Goal: Transaction & Acquisition: Download file/media

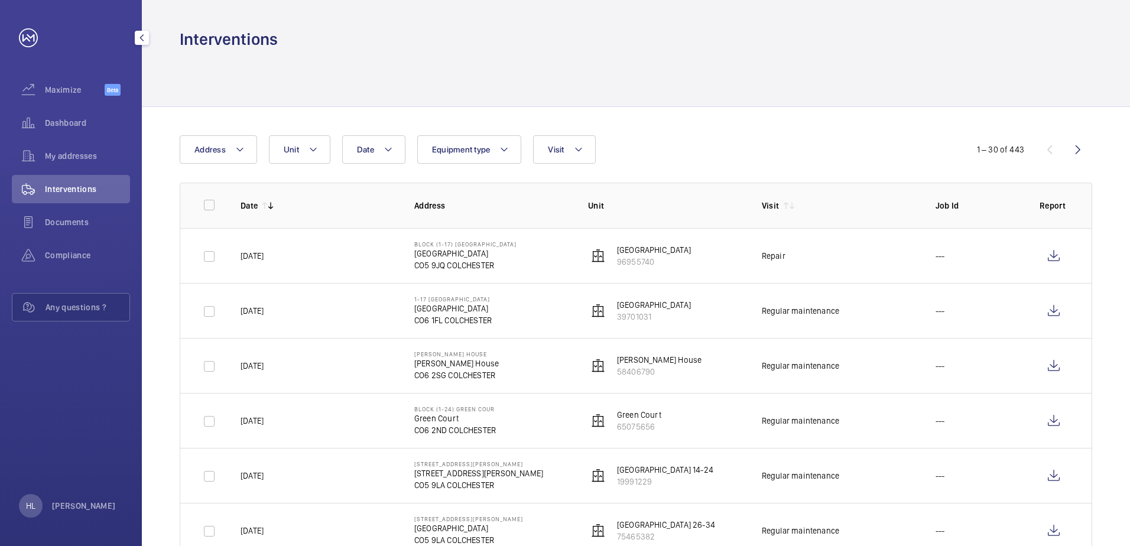
click at [94, 187] on span "Interventions" at bounding box center [87, 189] width 85 height 12
click at [378, 152] on button "Date" at bounding box center [373, 149] width 63 height 28
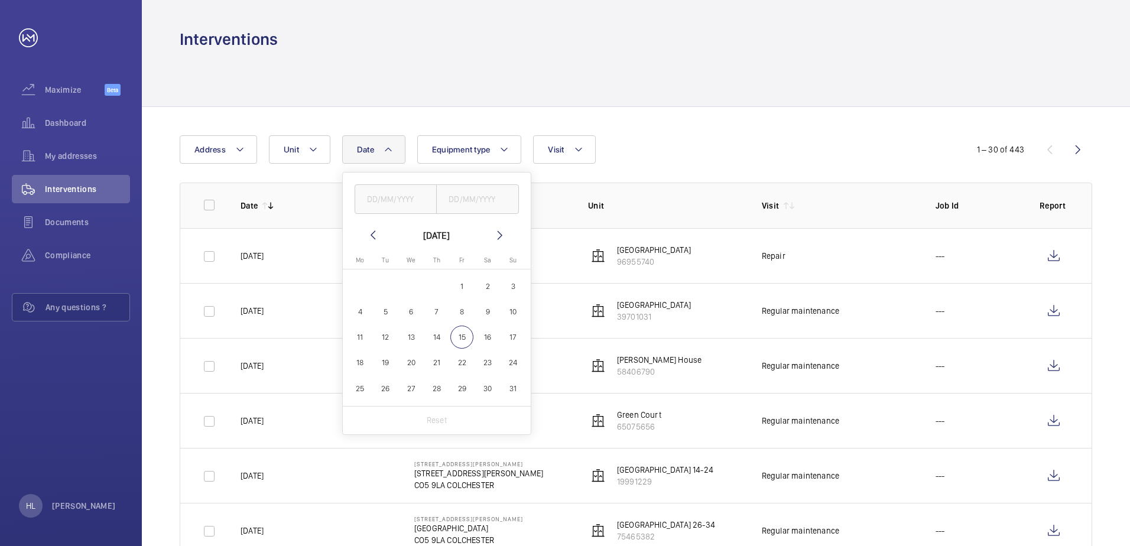
click at [461, 287] on span "1" at bounding box center [461, 286] width 23 height 23
type input "[DATE]"
click at [460, 338] on span "15" at bounding box center [461, 337] width 23 height 23
type input "[DATE]"
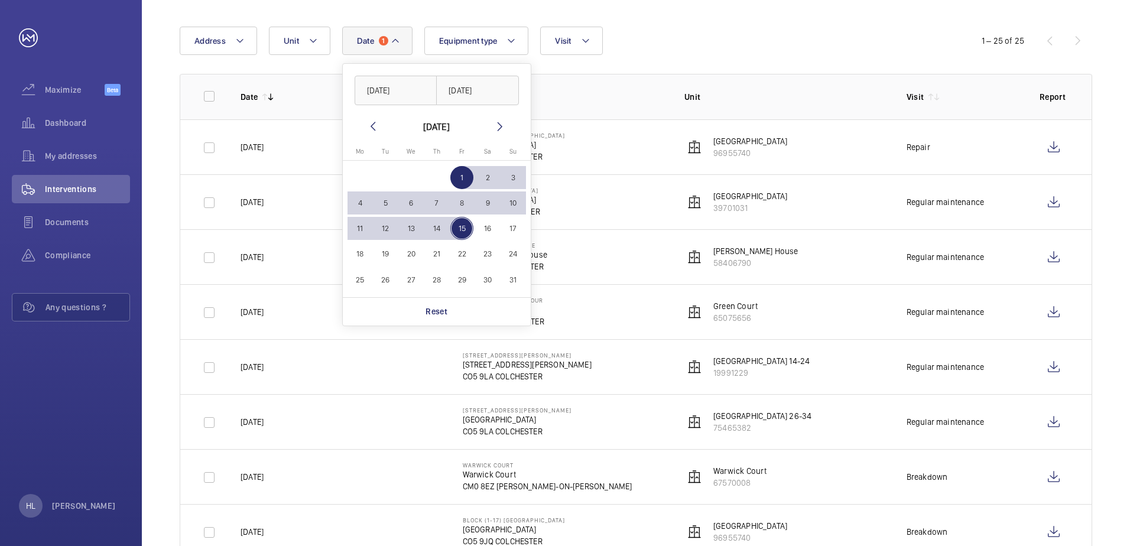
scroll to position [118, 0]
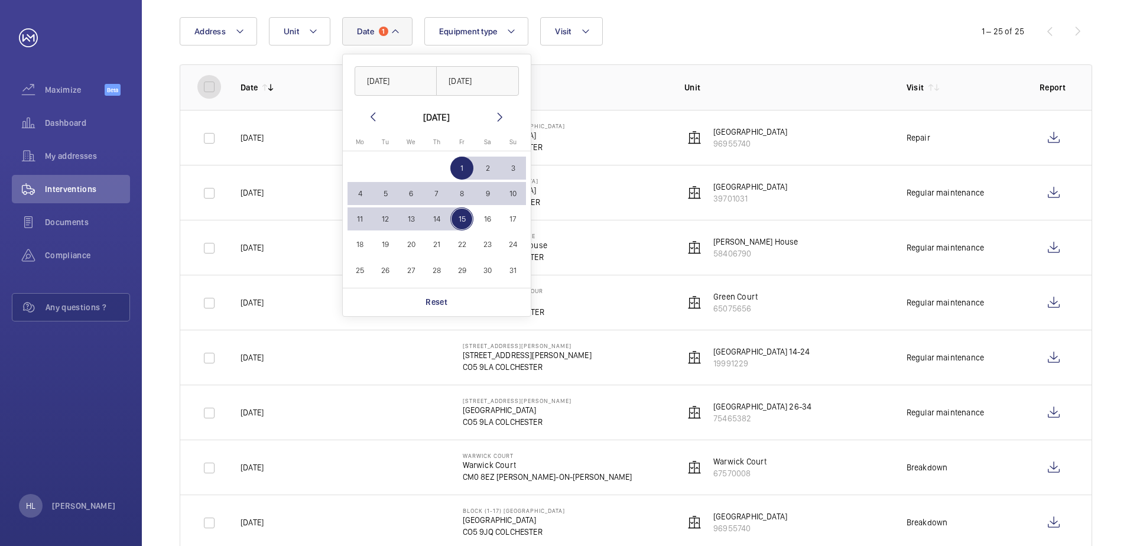
click at [219, 83] on input "checkbox" at bounding box center [209, 87] width 24 height 24
checkbox input "true"
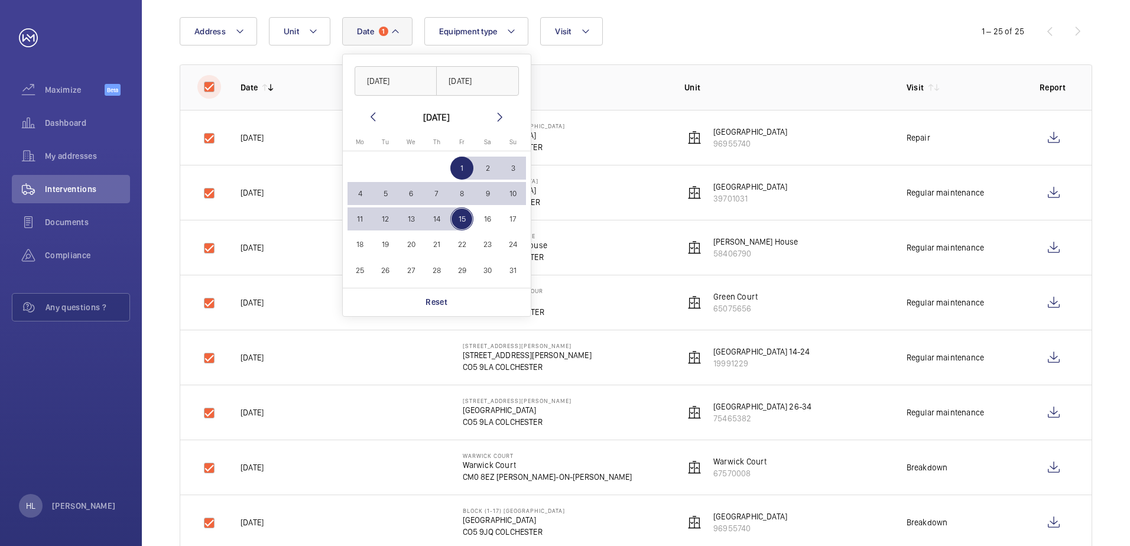
checkbox input "true"
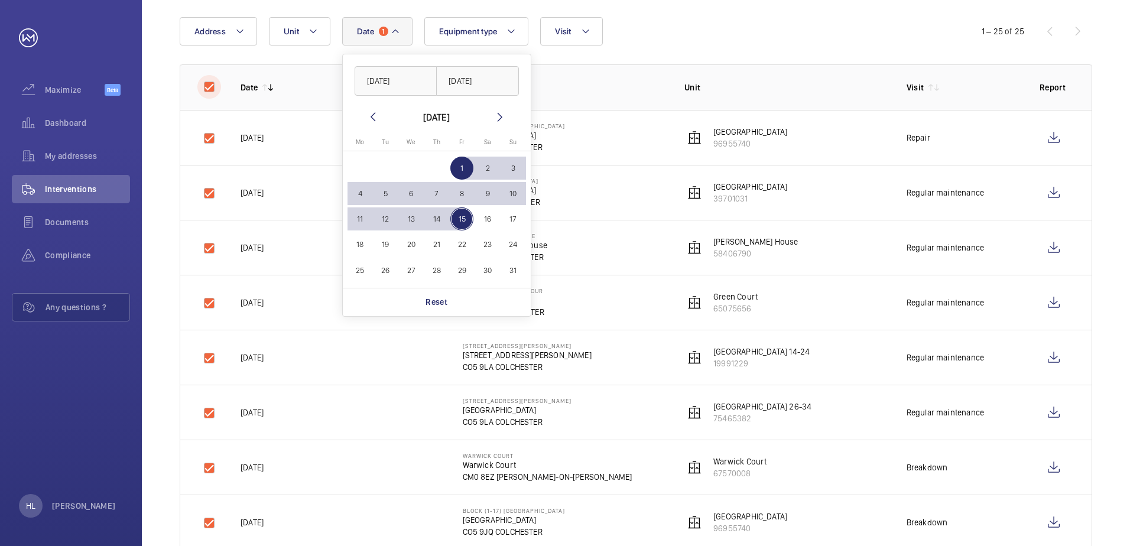
checkbox input "true"
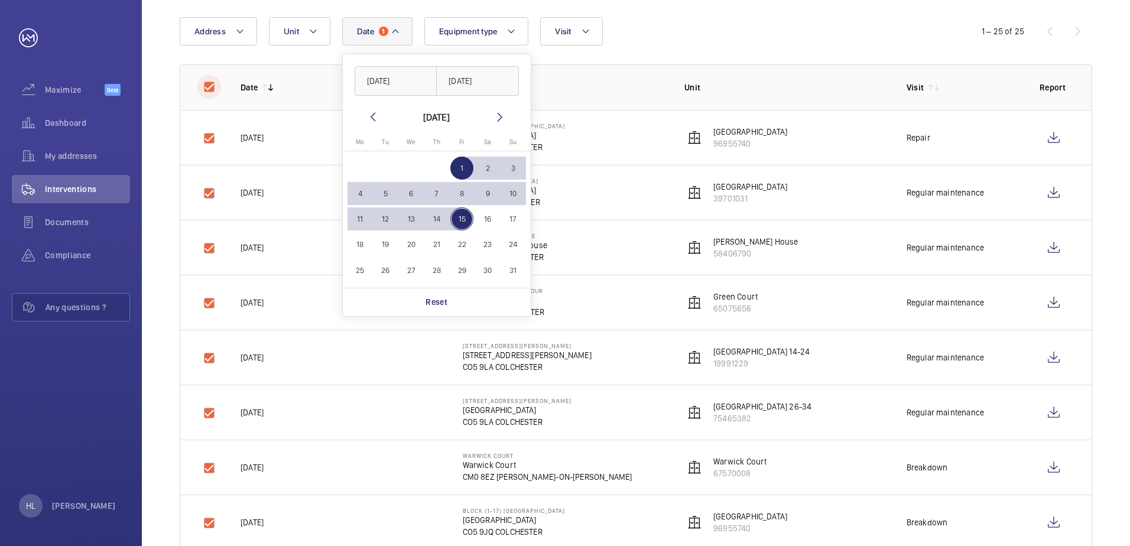
checkbox input "true"
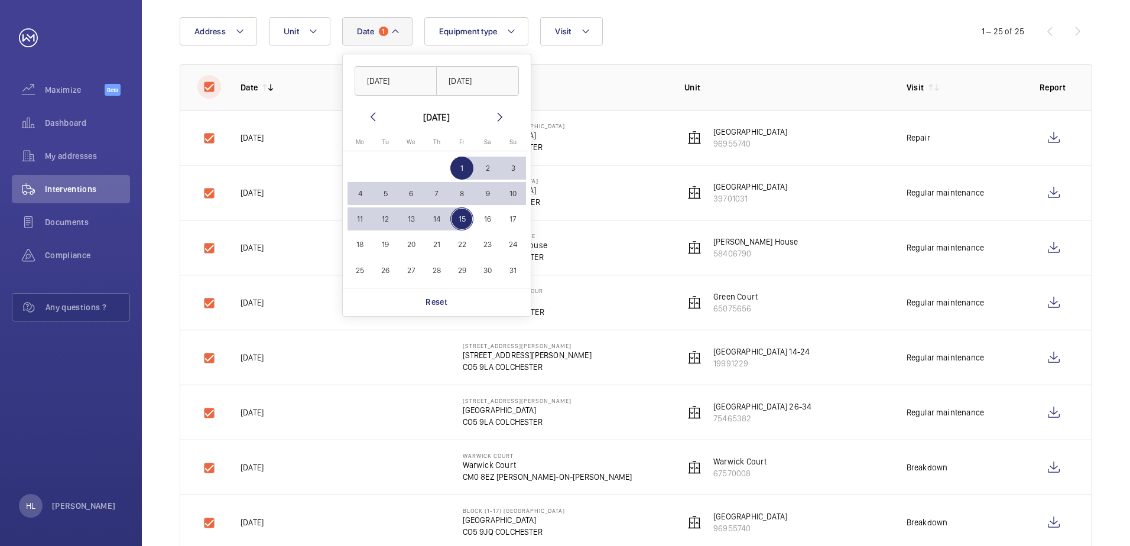
checkbox input "true"
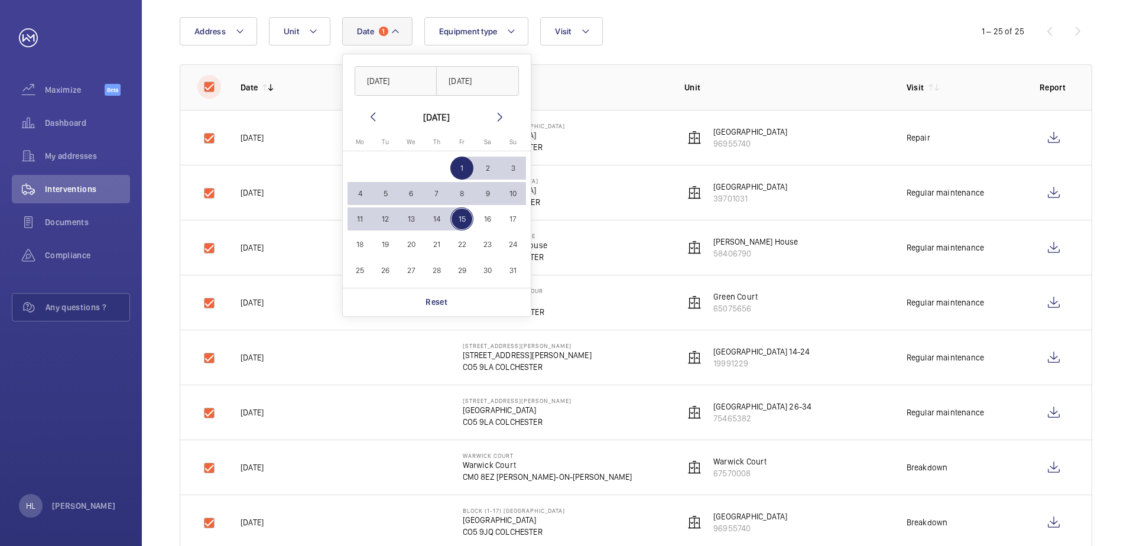
checkbox input "true"
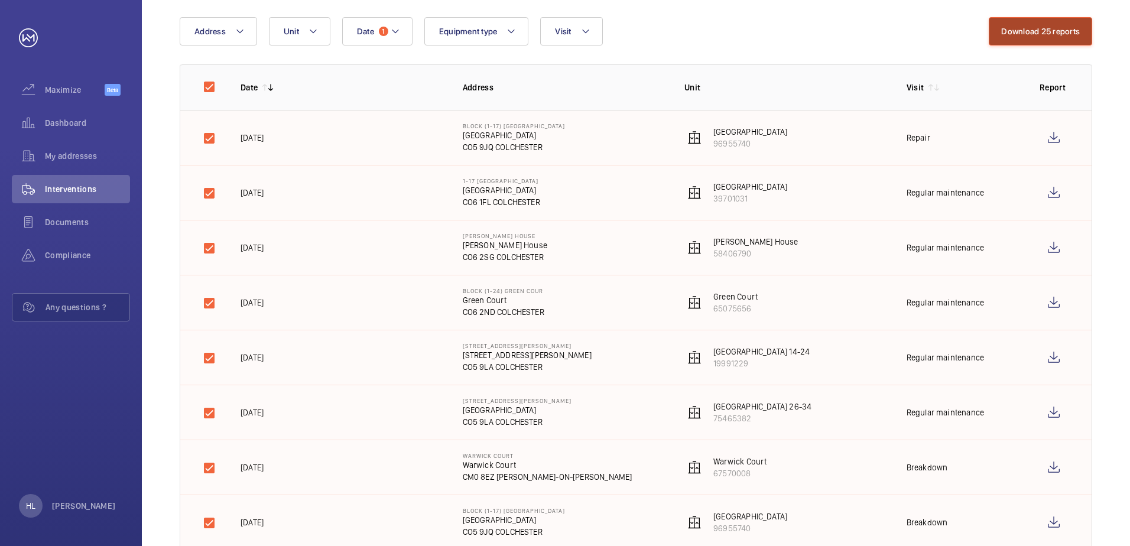
click at [1068, 32] on button "Download 25 reports" at bounding box center [1039, 31] width 103 height 28
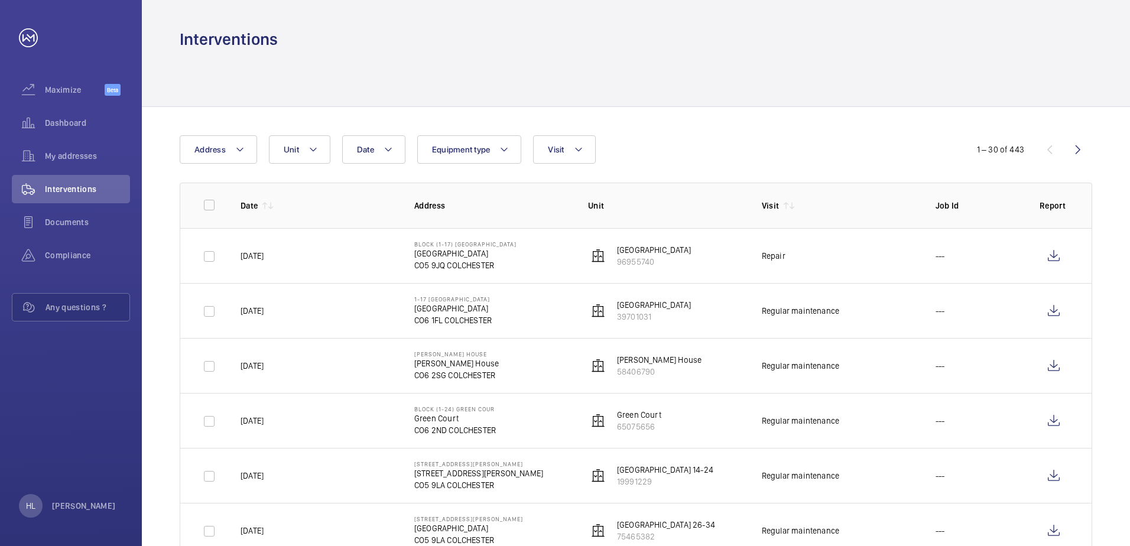
click at [511, 85] on div at bounding box center [636, 78] width 912 height 56
